Goal: Transaction & Acquisition: Download file/media

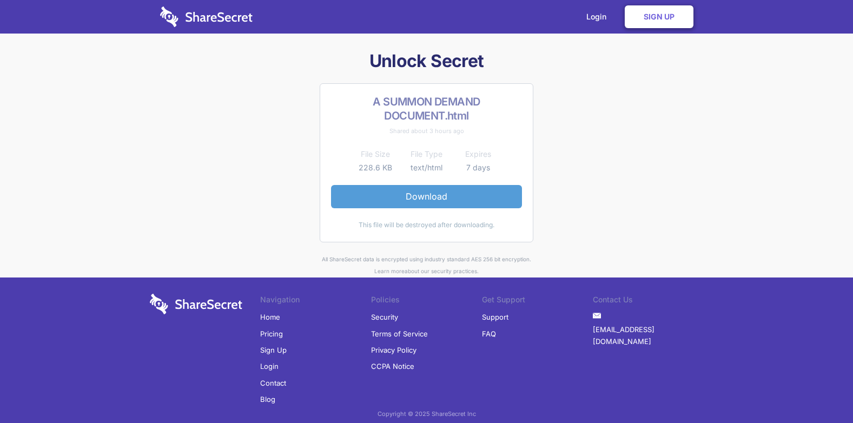
drag, startPoint x: 0, startPoint y: 0, endPoint x: 480, endPoint y: 203, distance: 520.9
click at [480, 203] on link "Download" at bounding box center [426, 196] width 191 height 23
click at [453, 190] on link "Download" at bounding box center [426, 196] width 191 height 23
click at [402, 195] on link "Download" at bounding box center [426, 196] width 191 height 23
drag, startPoint x: 0, startPoint y: 0, endPoint x: 416, endPoint y: 201, distance: 461.9
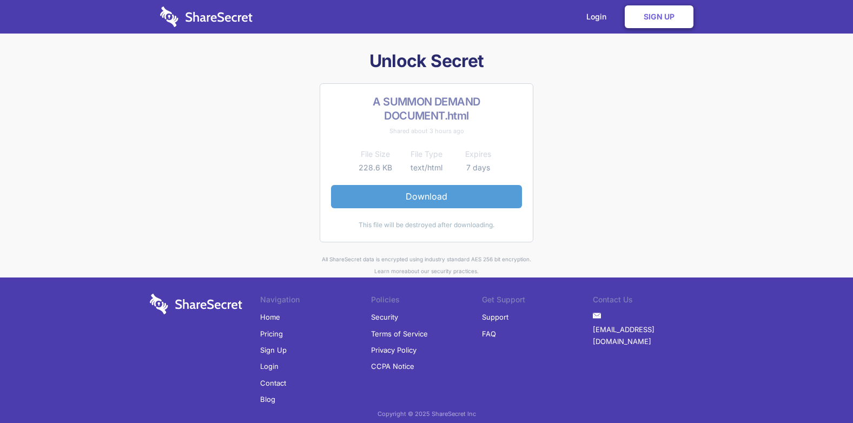
click at [416, 201] on link "Download" at bounding box center [426, 196] width 191 height 23
click at [503, 194] on link "Download" at bounding box center [426, 196] width 191 height 23
